Goal: Find specific page/section: Find specific page/section

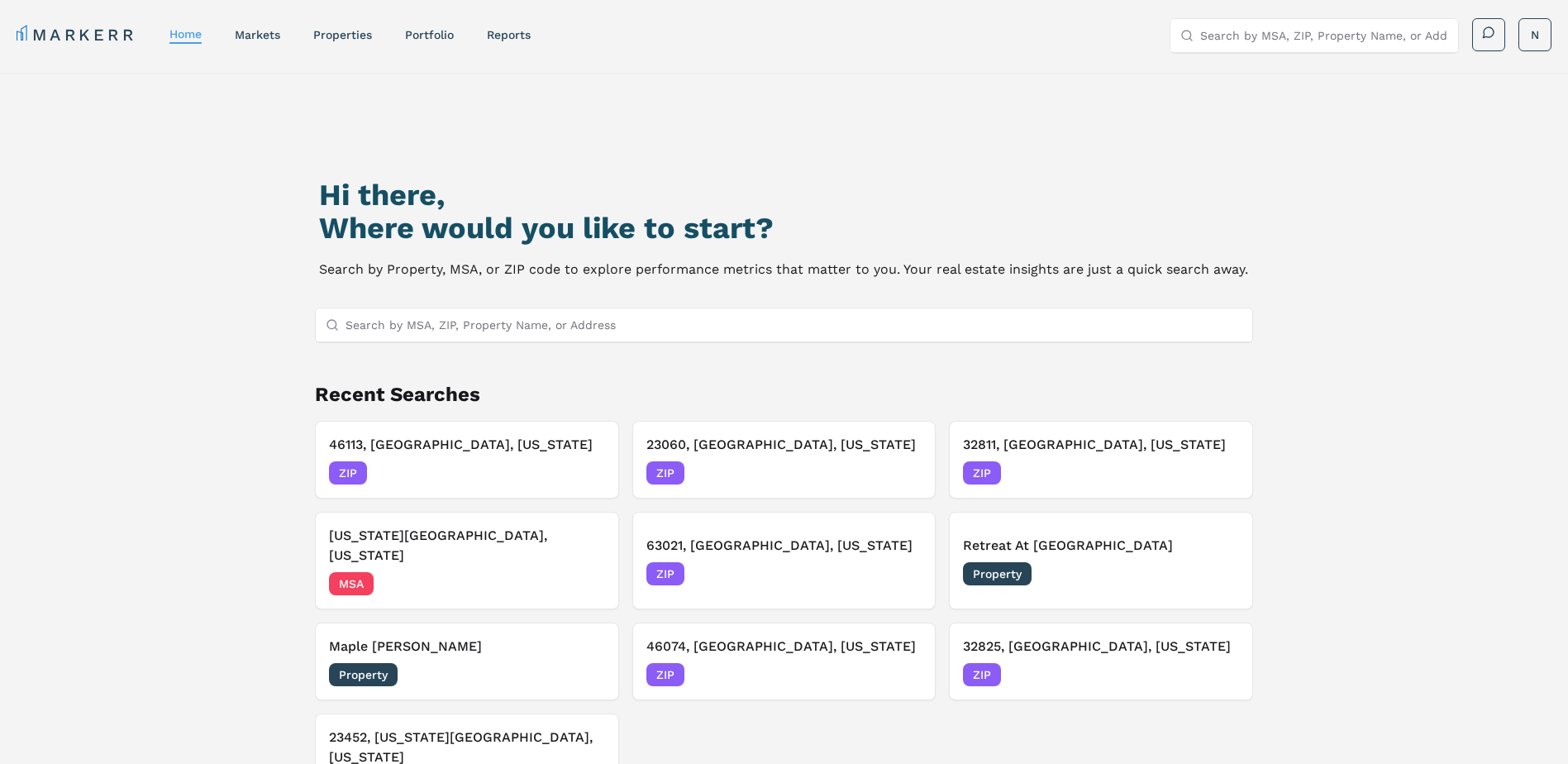
click at [480, 327] on input "Search by MSA, ZIP, Property Name, or Address" at bounding box center [794, 325] width 898 height 33
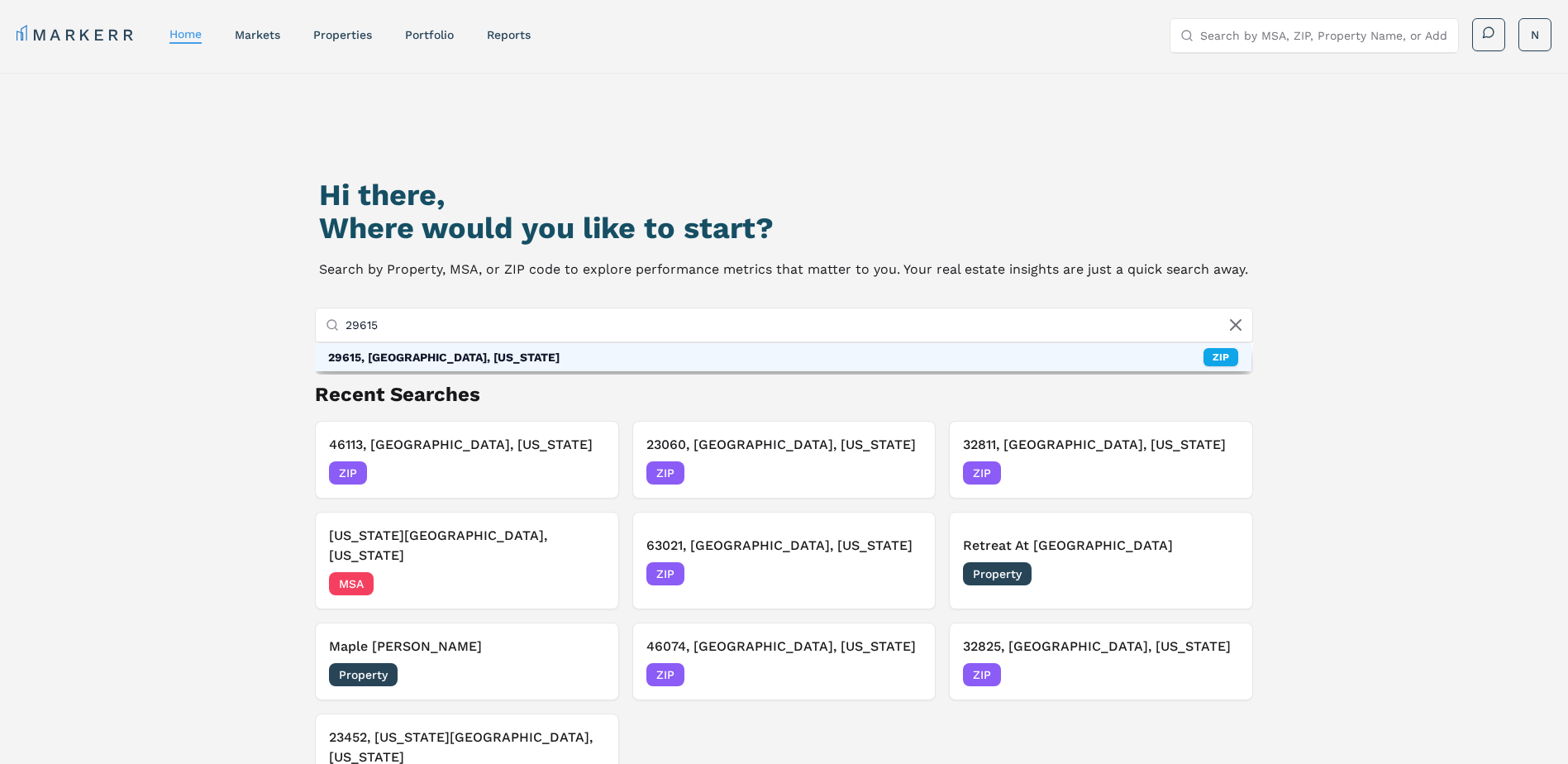
type input "29615"
click at [462, 358] on div "29615, [GEOGRAPHIC_DATA], [US_STATE]" at bounding box center [444, 357] width 231 height 17
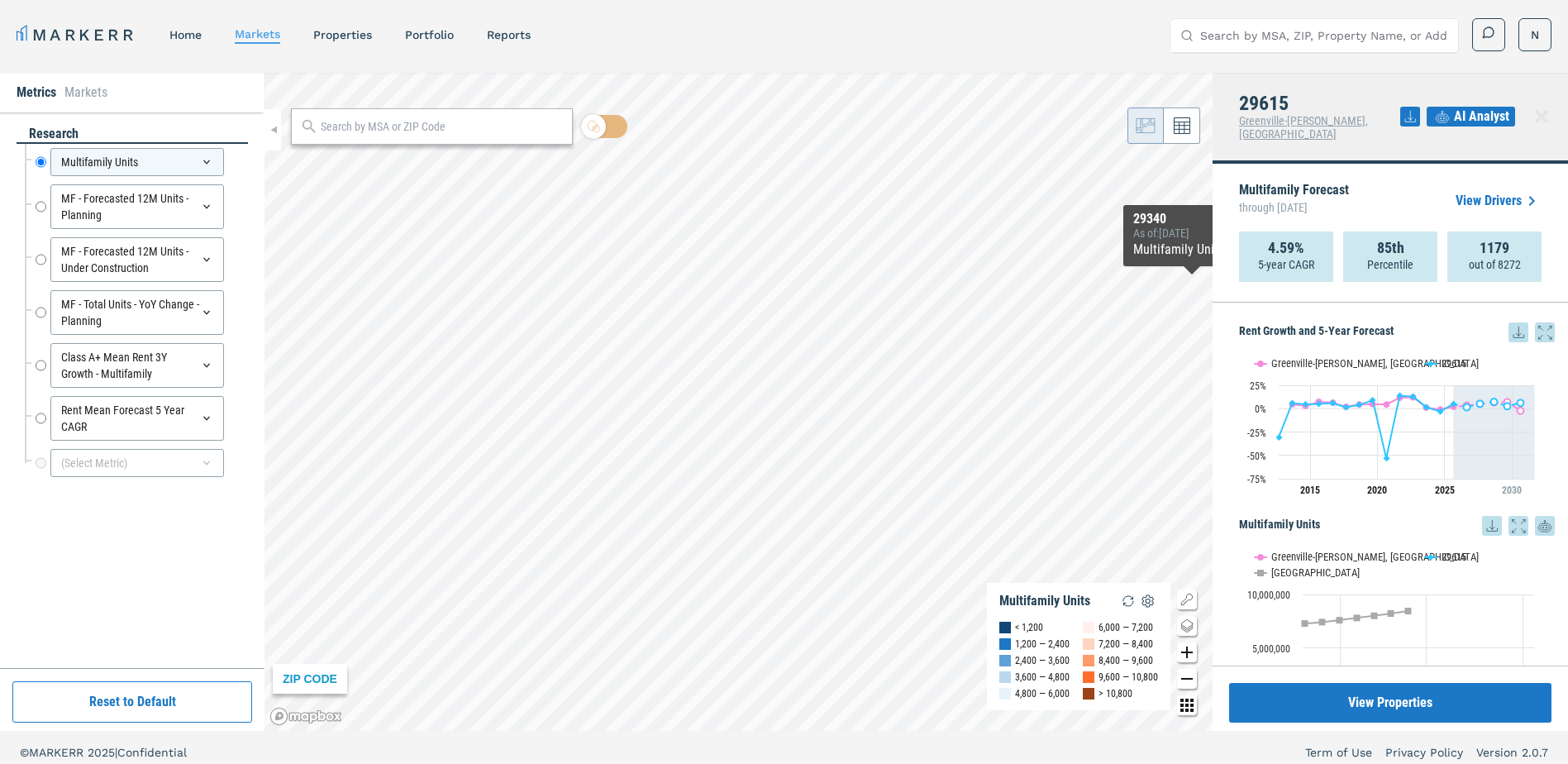
click at [1484, 109] on span "AI Analyst" at bounding box center [1482, 117] width 56 height 20
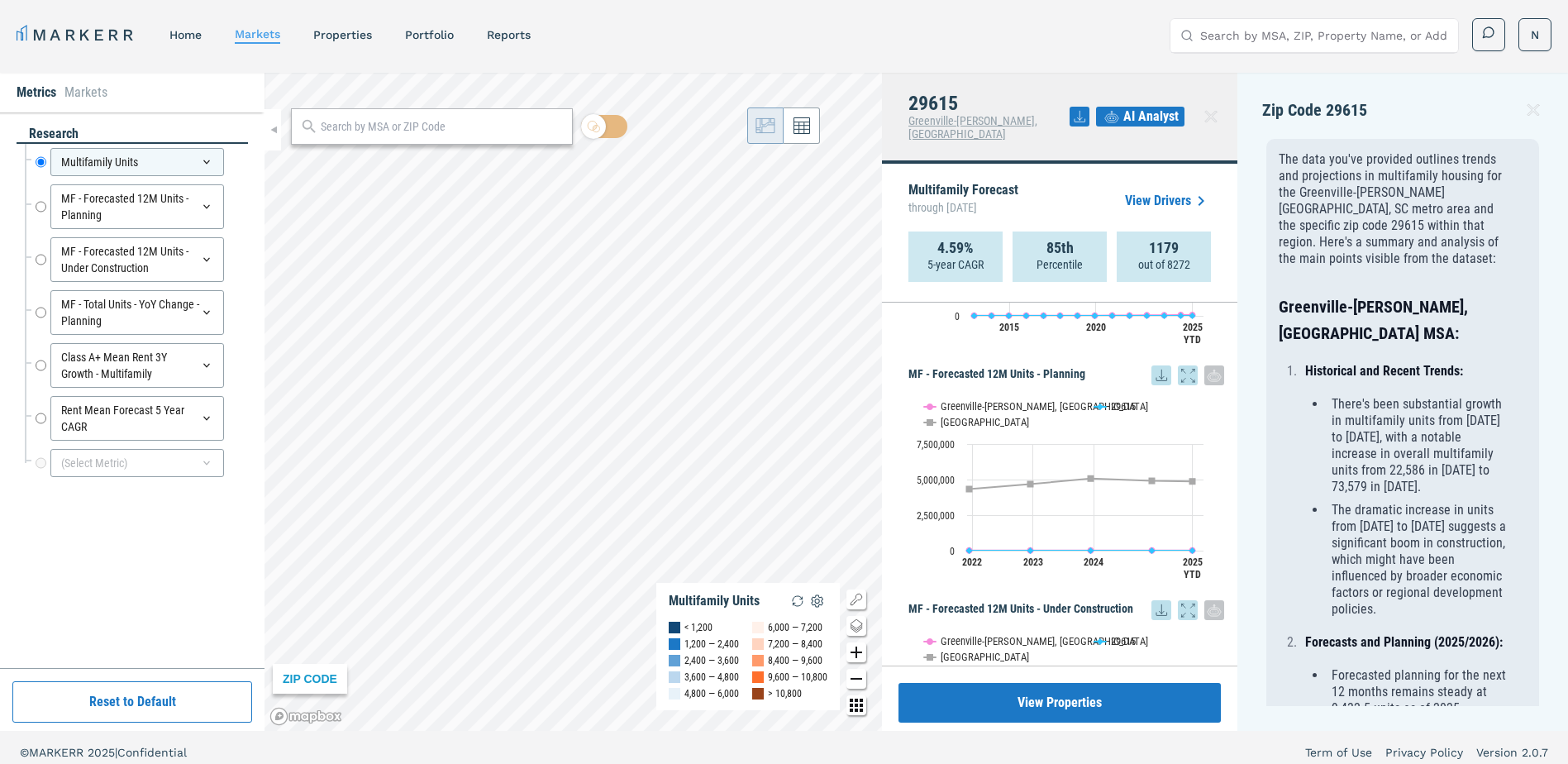
scroll to position [413, 0]
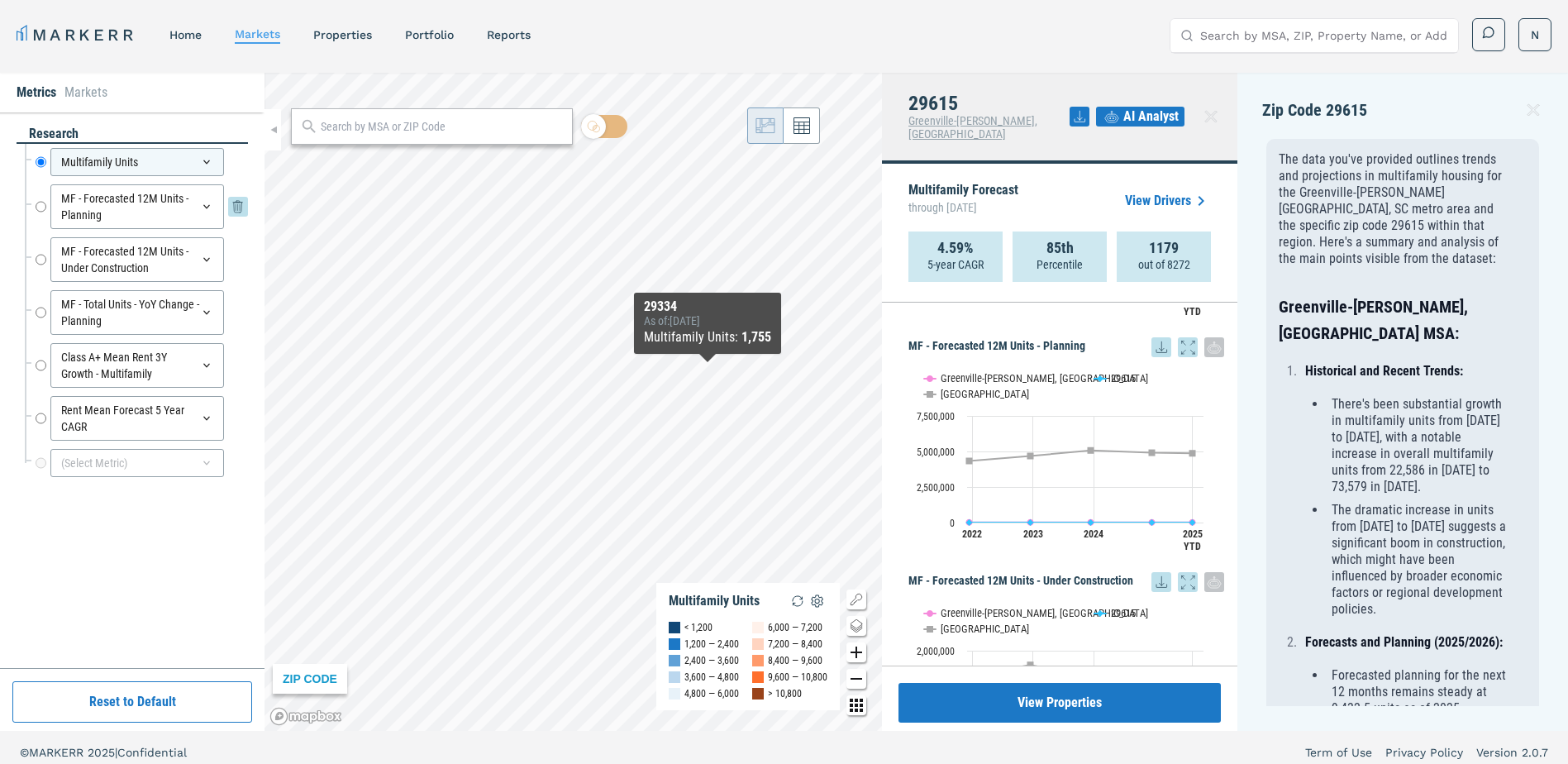
click at [36, 205] on input "MF - Forecasted 12M Units - Planning" at bounding box center [40, 207] width 11 height 45
radio input "false"
radio input "true"
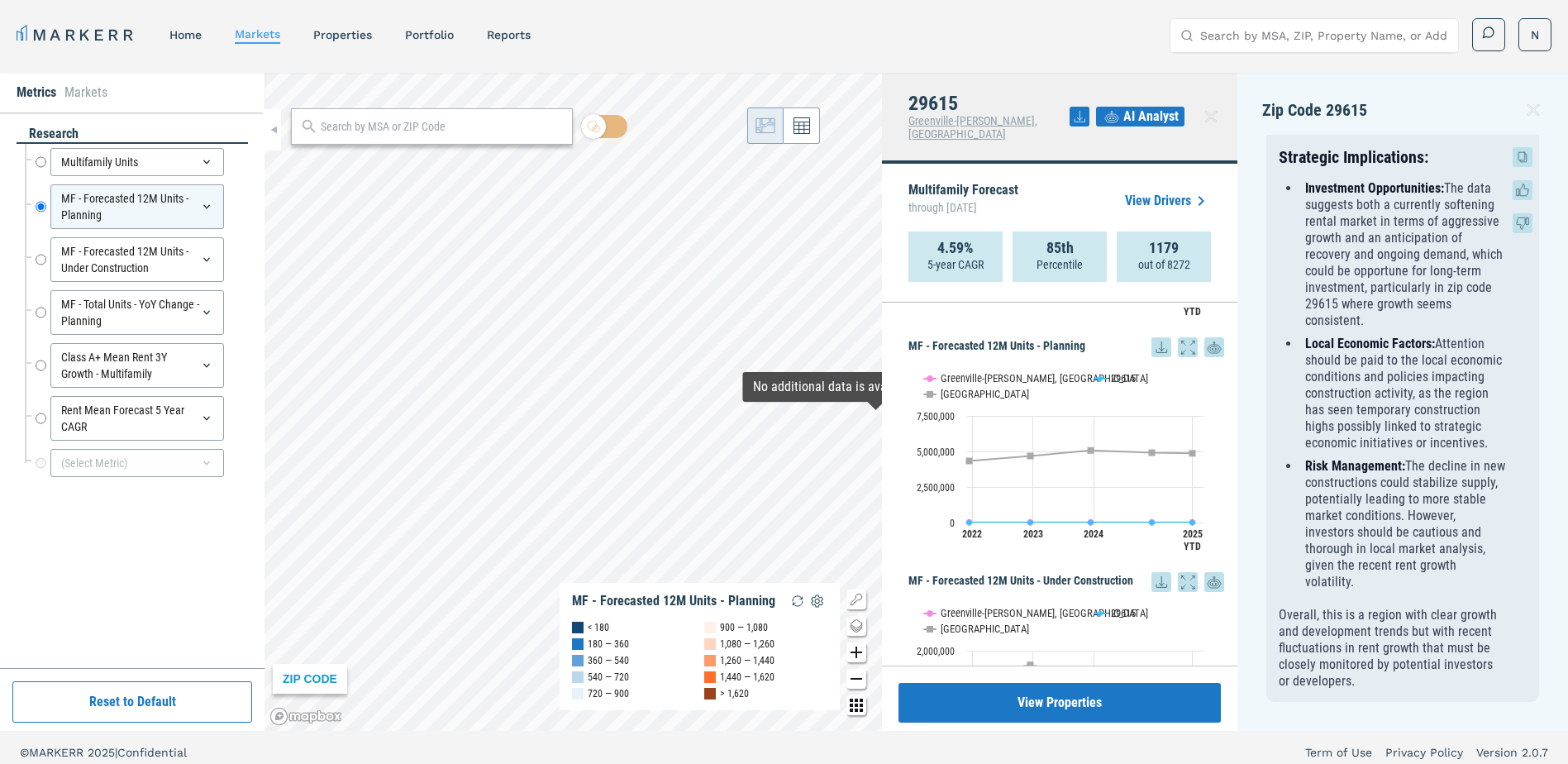
scroll to position [10, 0]
